Goal: Use online tool/utility

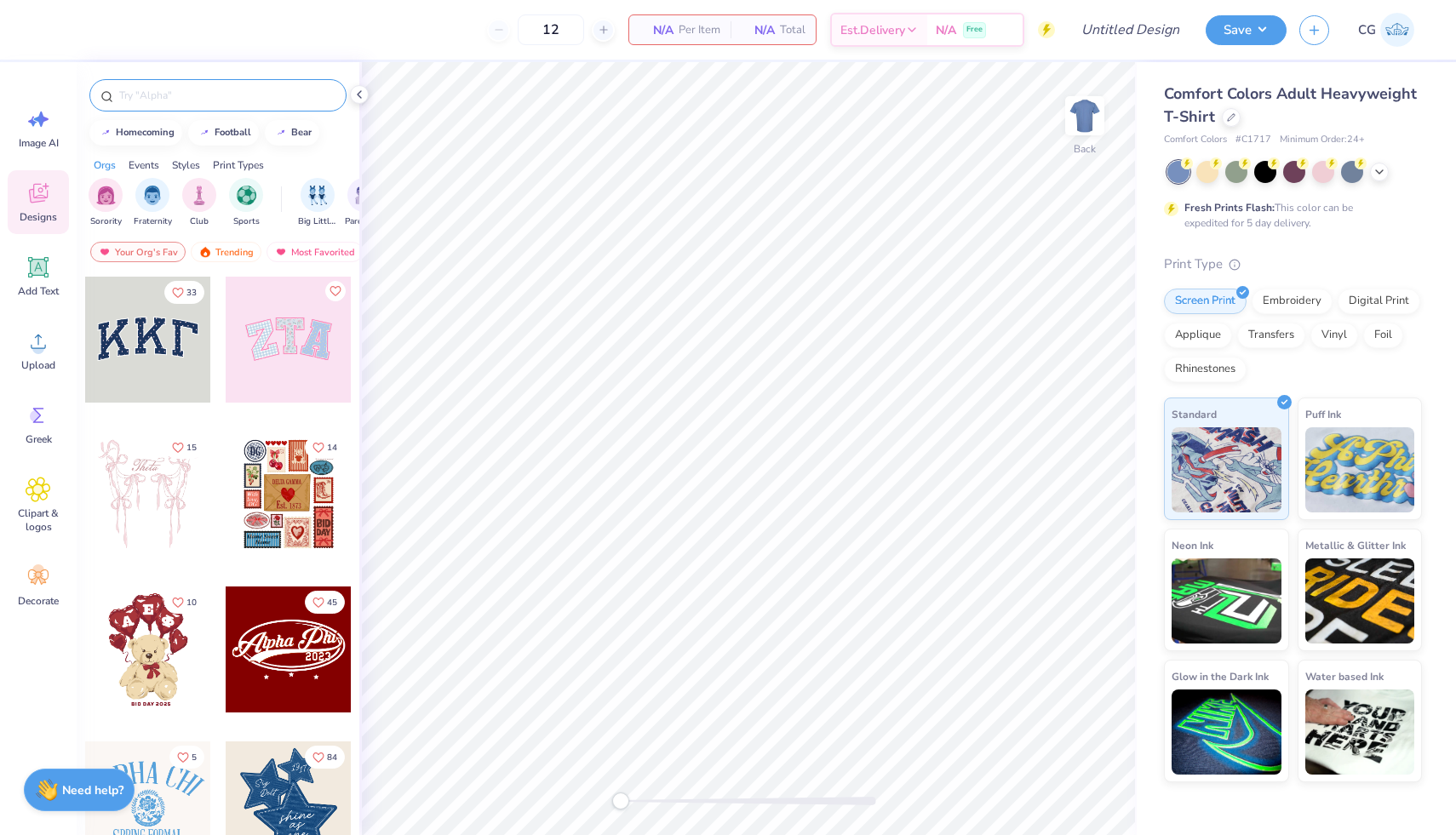
click at [230, 88] on input "text" at bounding box center [226, 95] width 218 height 17
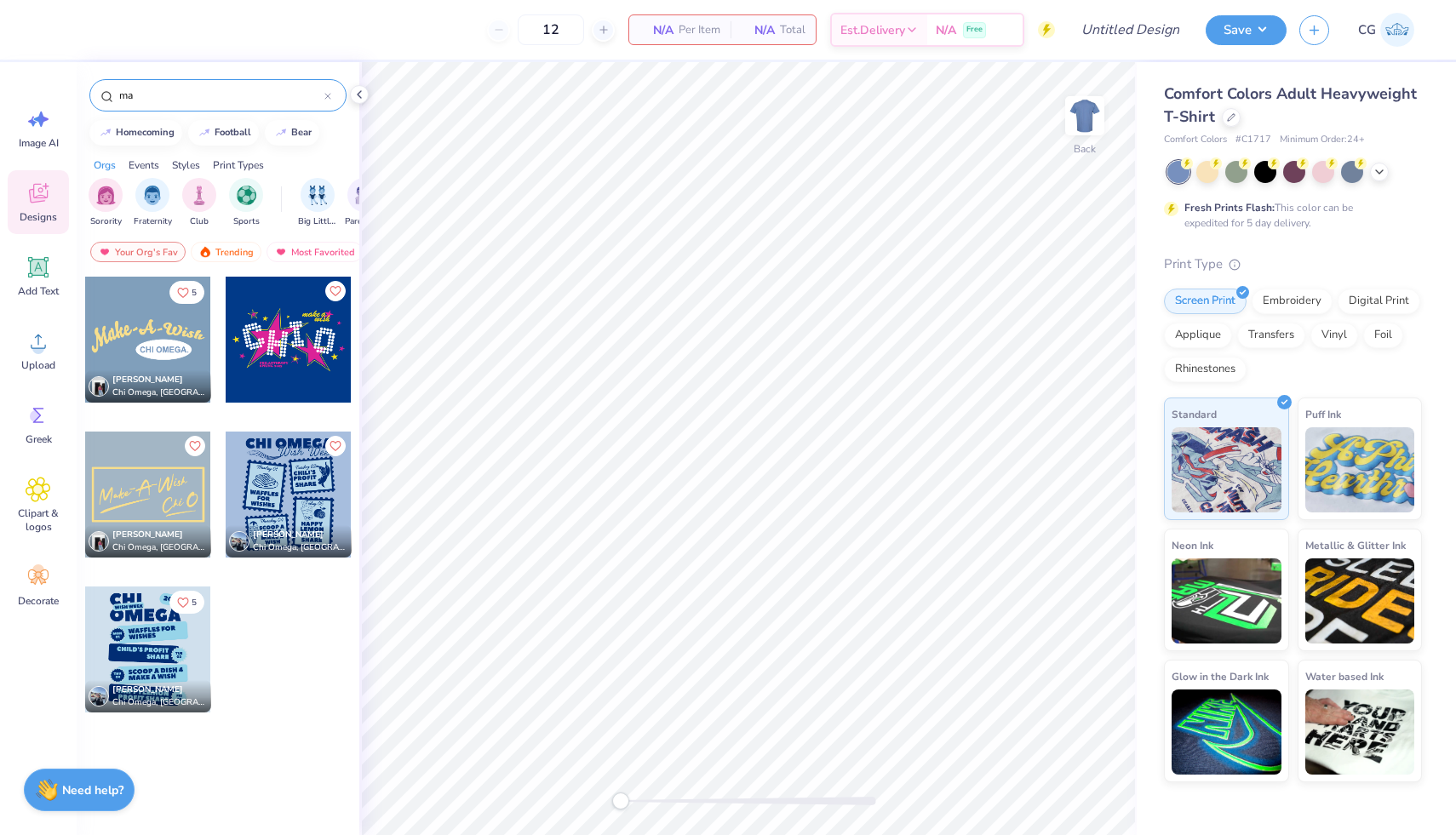
type input "m"
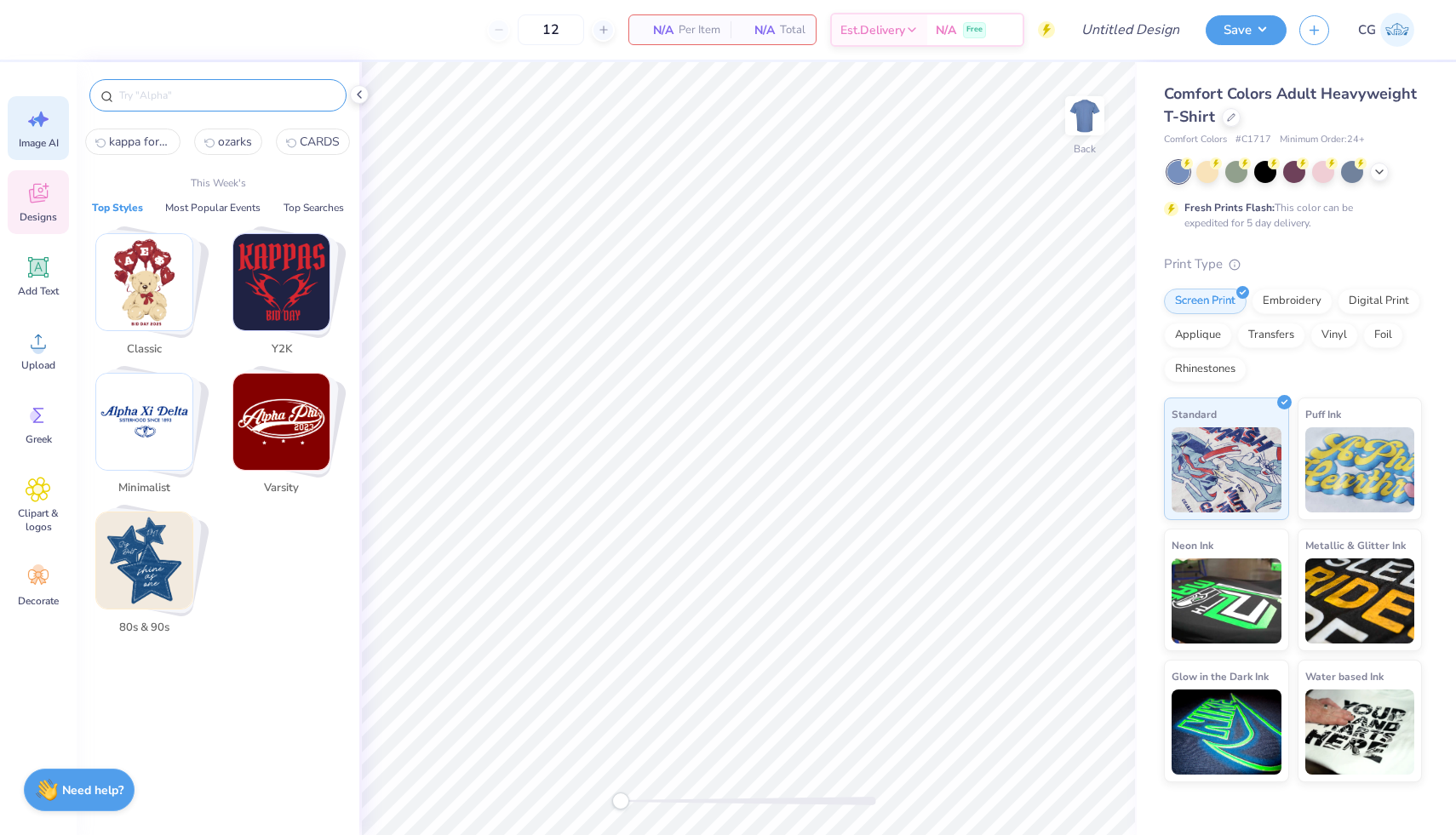
click at [38, 124] on icon at bounding box center [38, 119] width 25 height 25
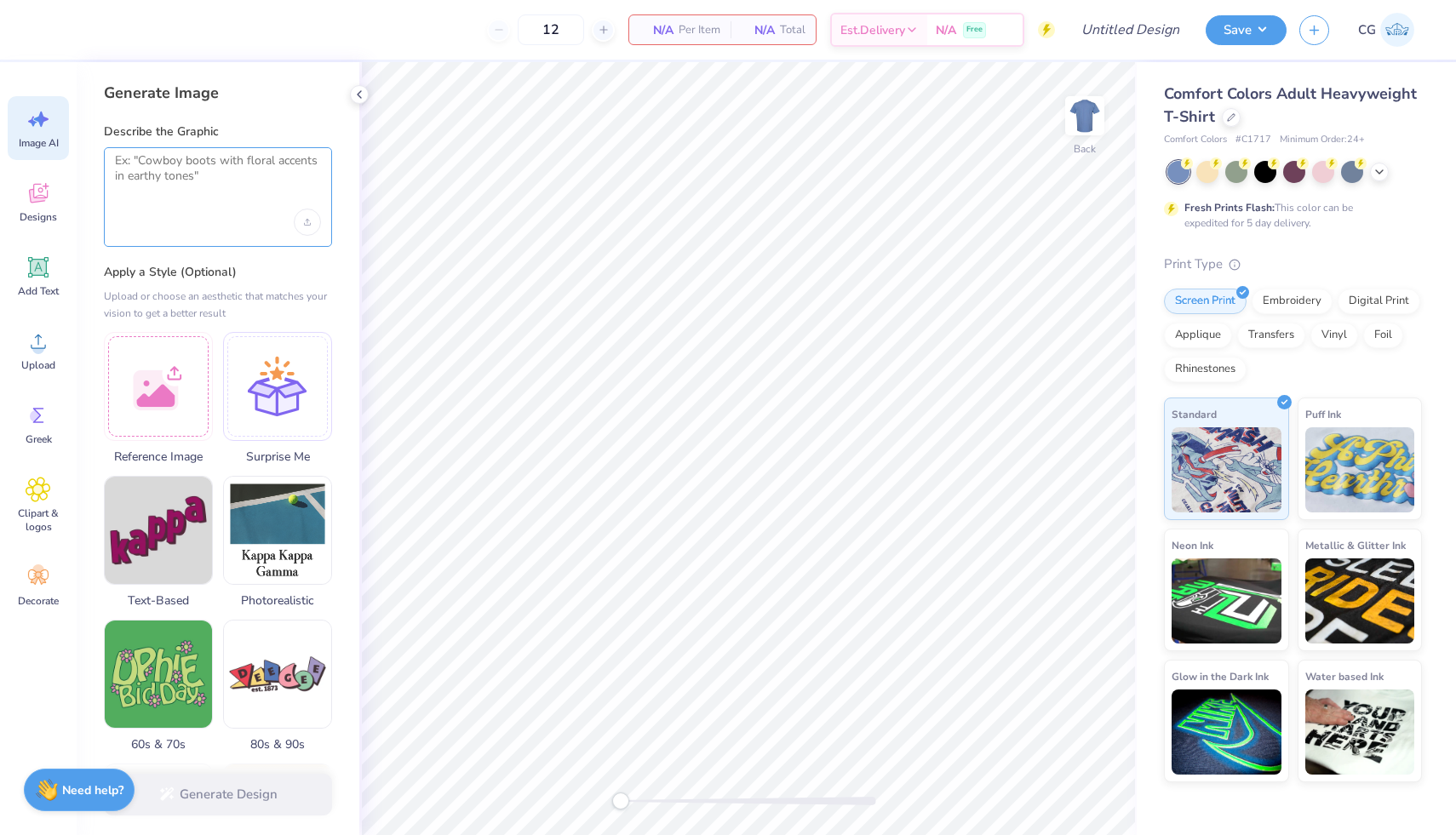
click at [181, 177] on textarea at bounding box center [218, 175] width 206 height 43
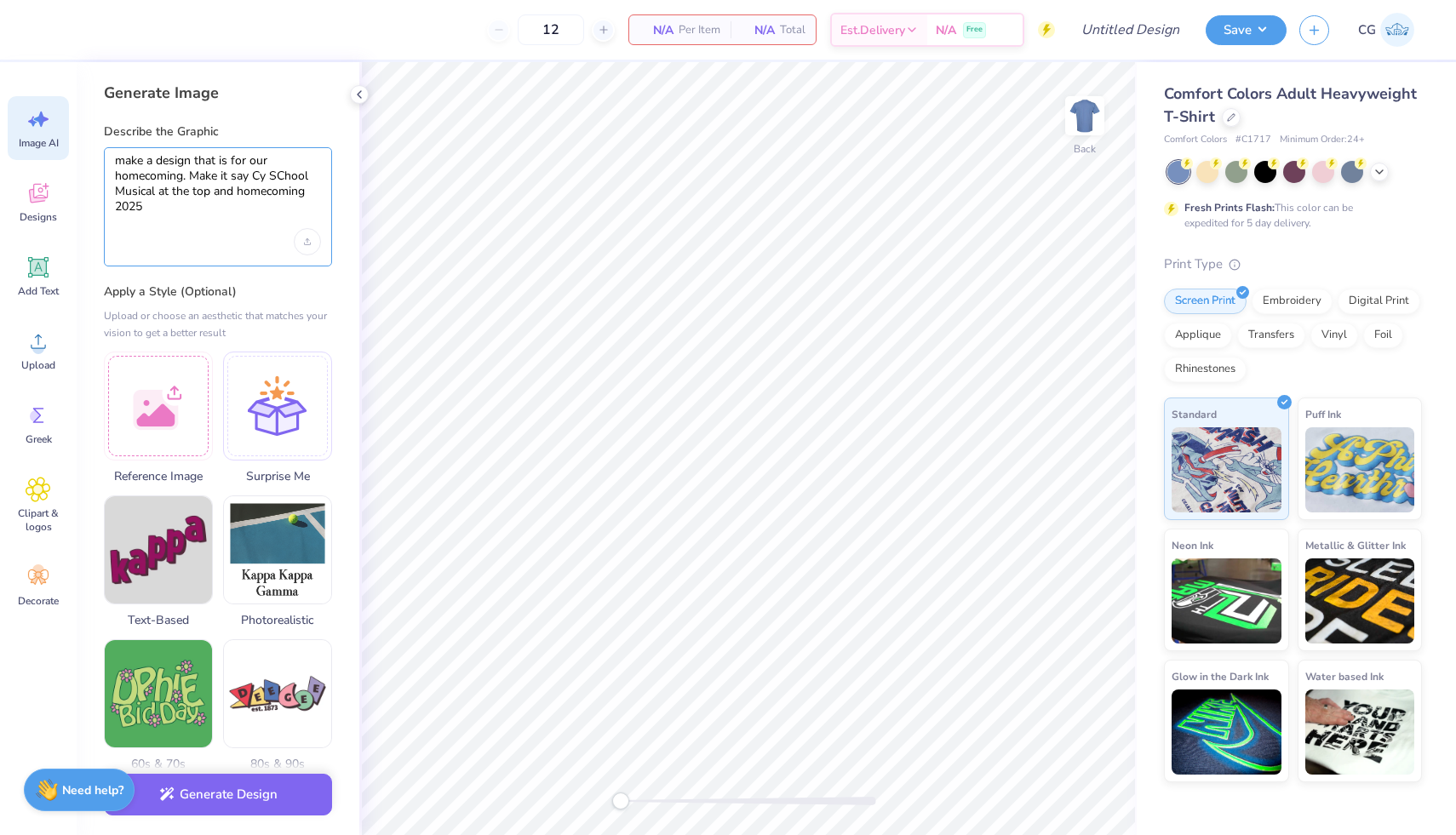
click at [239, 190] on textarea "make a design that is for our homecoming. Make it say Cy SChool Musical at the …" at bounding box center [218, 185] width 206 height 63
click at [155, 208] on textarea "make a design that is for our homecoming. Make it say Cy SChool Musical at the …" at bounding box center [218, 185] width 206 height 63
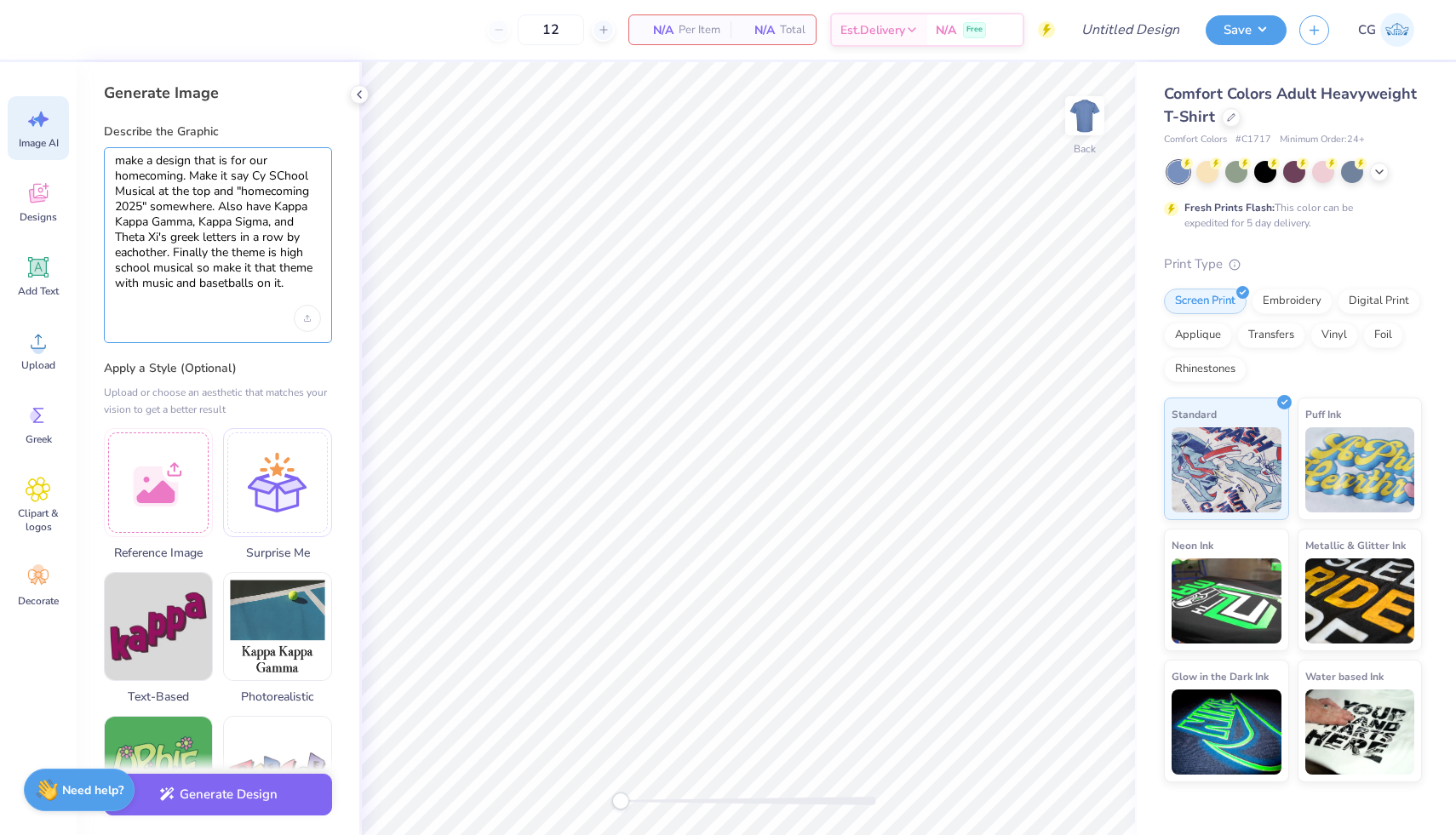
click at [239, 283] on textarea "make a design that is for our homecoming. Make it say Cy SChool Musical at the …" at bounding box center [218, 223] width 206 height 139
click at [311, 287] on textarea "make a design that is for our homecoming. Make it say Cy SChool Musical at the …" at bounding box center [218, 223] width 206 height 139
click at [261, 284] on textarea "make a design that is for our homecoming. Make it say Cy SChool Musical at the …" at bounding box center [218, 223] width 206 height 139
click at [199, 283] on textarea "make a design that is for our homecoming. Make it say Cy SChool Musical at the …" at bounding box center [218, 223] width 206 height 139
type textarea "make a design that is for our homecoming. Make it say Cy SChool Musical at the …"
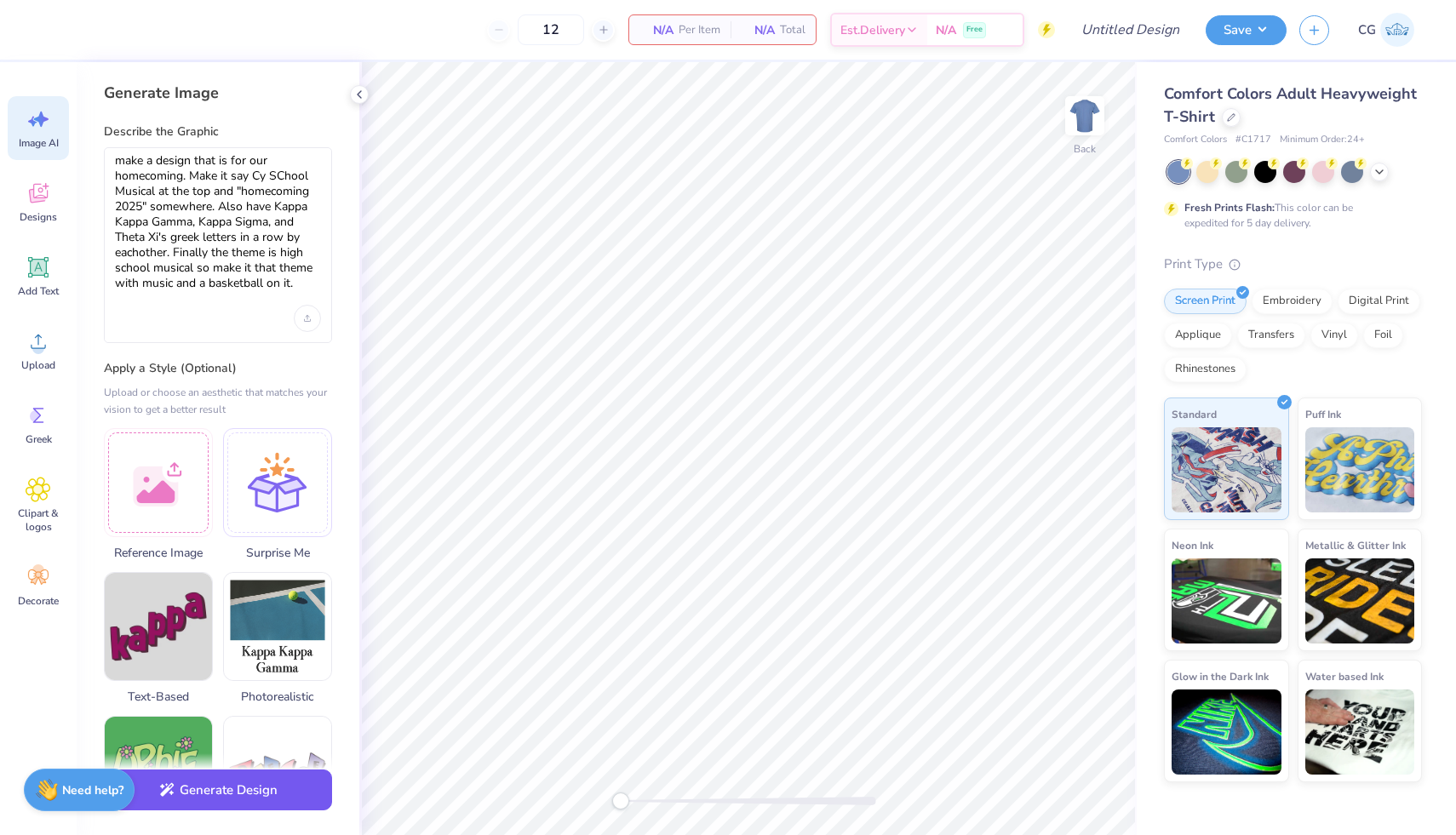
click at [271, 795] on button "Generate Design" at bounding box center [217, 790] width 228 height 42
